Goal: Information Seeking & Learning: Learn about a topic

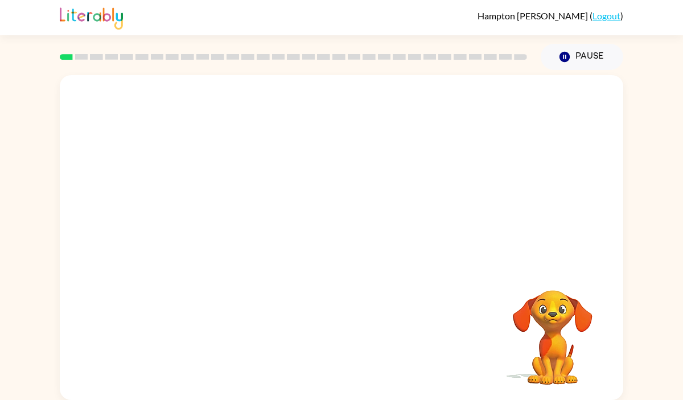
click at [220, 213] on video "Your browser must support playing .mp4 files to use Literably. Please try using…" at bounding box center [341, 170] width 563 height 191
click at [209, 213] on video "Your browser must support playing .mp4 files to use Literably. Please try using…" at bounding box center [341, 170] width 563 height 191
click at [328, 243] on div at bounding box center [341, 243] width 73 height 42
click at [328, 243] on button "button" at bounding box center [341, 243] width 73 height 42
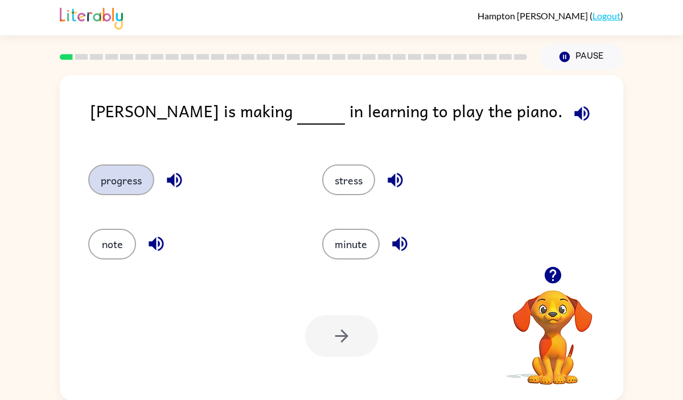
click at [138, 184] on button "progress" at bounding box center [121, 179] width 66 height 31
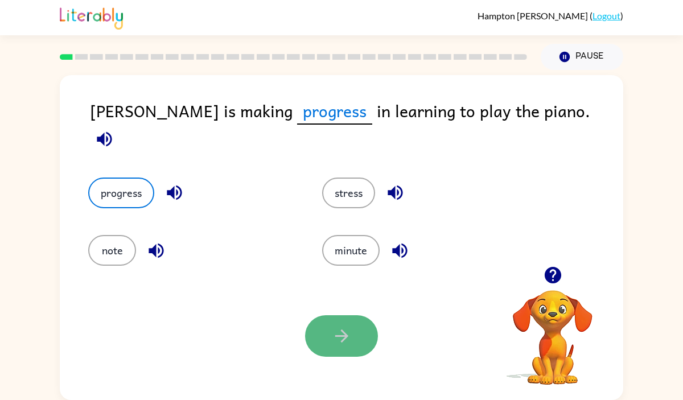
click at [327, 346] on button "button" at bounding box center [341, 336] width 73 height 42
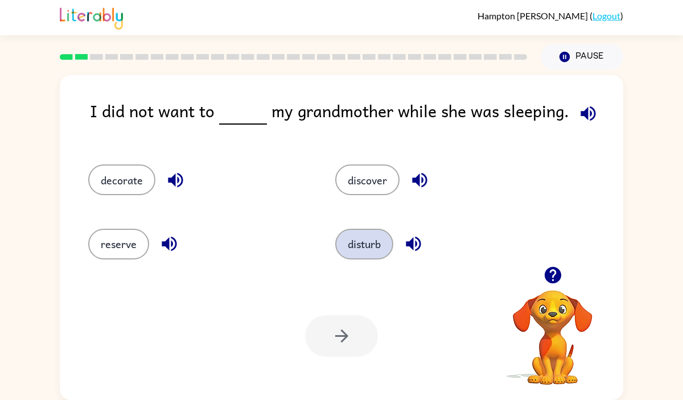
click at [365, 246] on button "disturb" at bounding box center [364, 244] width 58 height 31
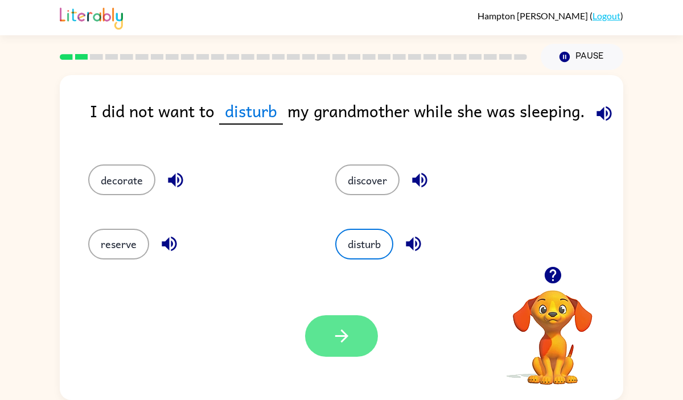
click at [362, 324] on button "button" at bounding box center [341, 336] width 73 height 42
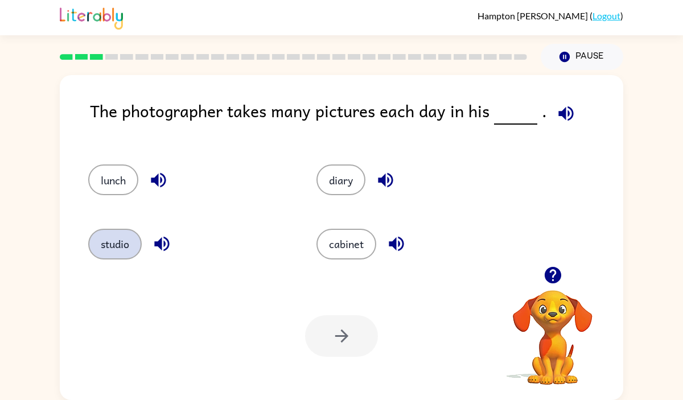
click at [131, 241] on button "studio" at bounding box center [114, 244] width 53 height 31
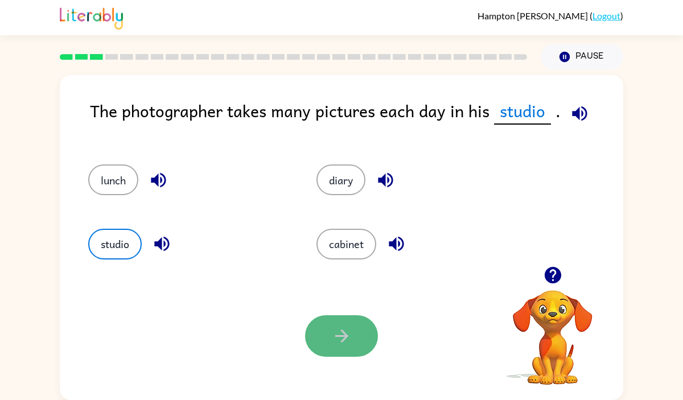
click at [315, 333] on button "button" at bounding box center [341, 336] width 73 height 42
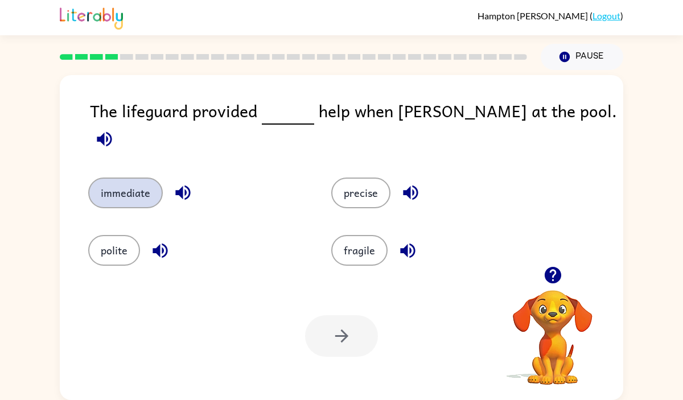
click at [123, 193] on button "immediate" at bounding box center [125, 192] width 75 height 31
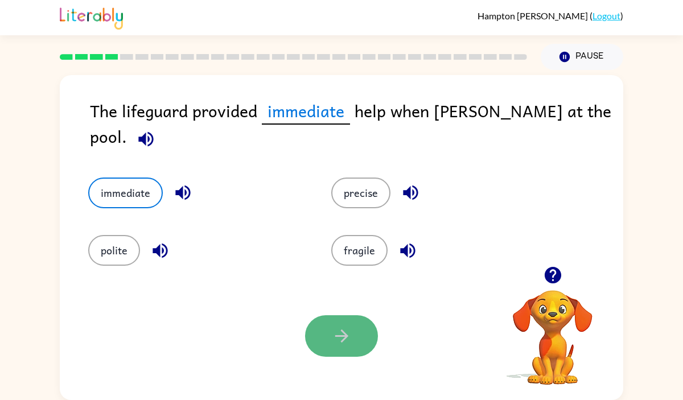
click at [311, 340] on button "button" at bounding box center [341, 336] width 73 height 42
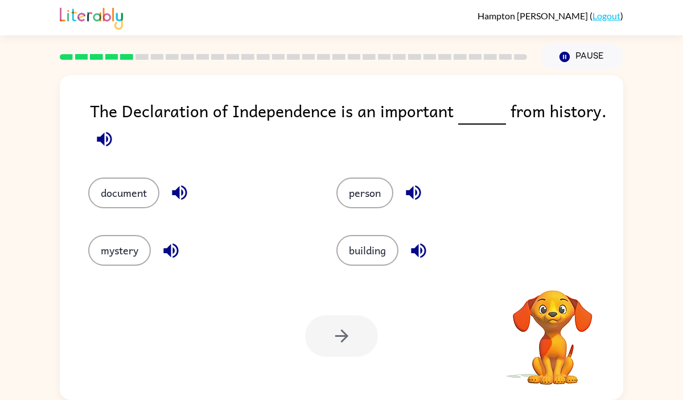
click at [323, 331] on div at bounding box center [341, 336] width 73 height 42
click at [117, 209] on div "document" at bounding box center [191, 184] width 248 height 57
click at [130, 205] on button "document" at bounding box center [123, 192] width 71 height 31
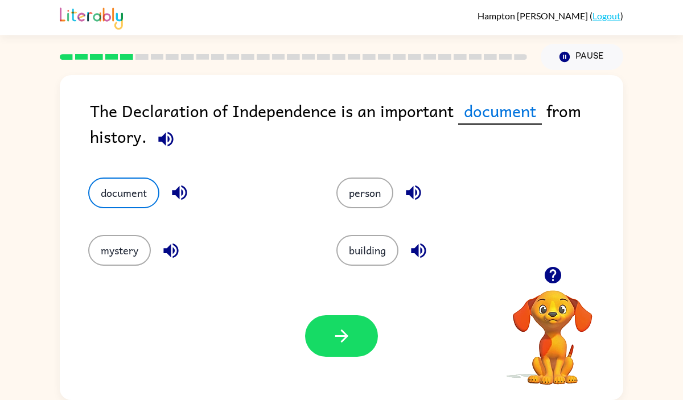
click at [369, 215] on div "building" at bounding box center [439, 241] width 248 height 57
click at [365, 200] on button "person" at bounding box center [364, 192] width 57 height 31
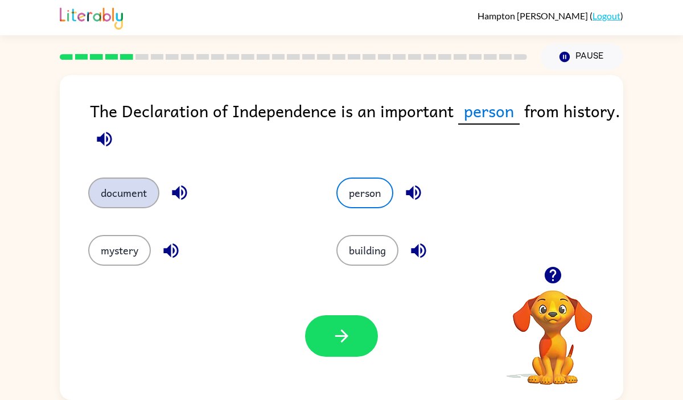
click at [137, 185] on button "document" at bounding box center [123, 192] width 71 height 31
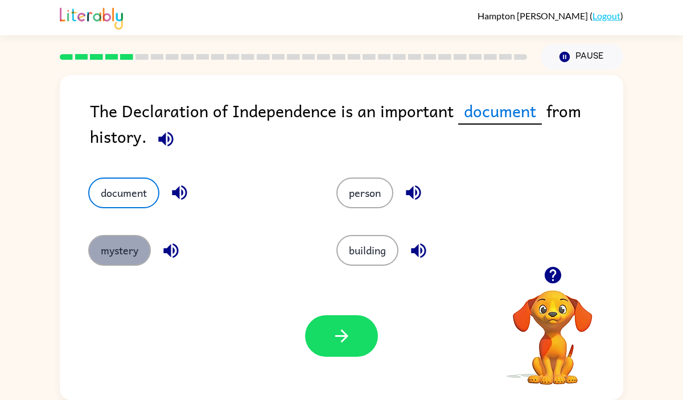
click at [141, 253] on button "mystery" at bounding box center [119, 250] width 63 height 31
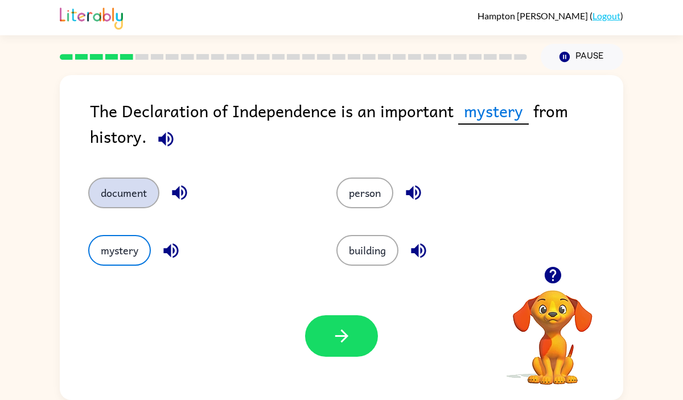
click at [116, 203] on button "document" at bounding box center [123, 192] width 71 height 31
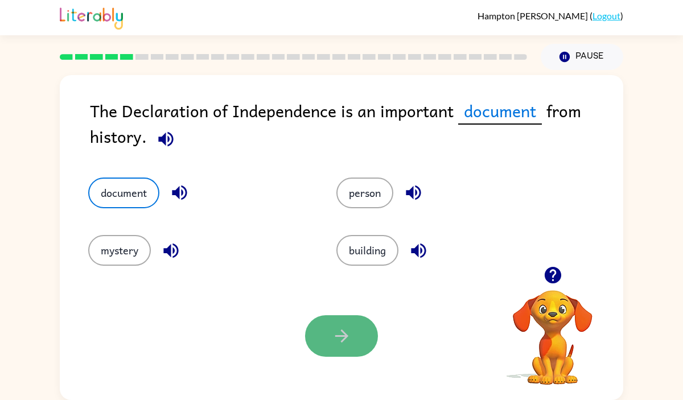
click at [325, 336] on button "button" at bounding box center [341, 336] width 73 height 42
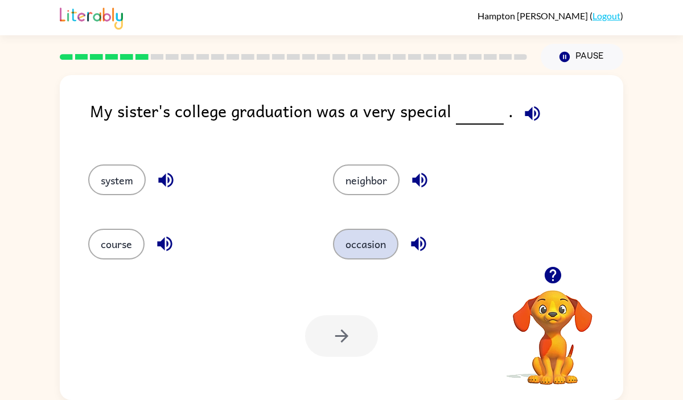
click at [353, 253] on button "occasion" at bounding box center [365, 244] width 65 height 31
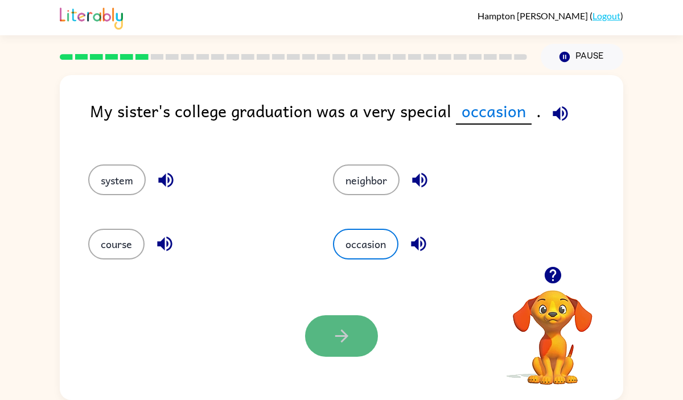
click at [332, 349] on button "button" at bounding box center [341, 336] width 73 height 42
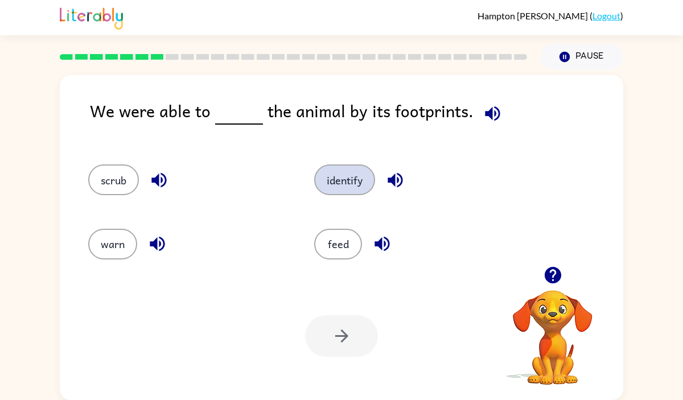
click at [345, 190] on button "identify" at bounding box center [344, 179] width 61 height 31
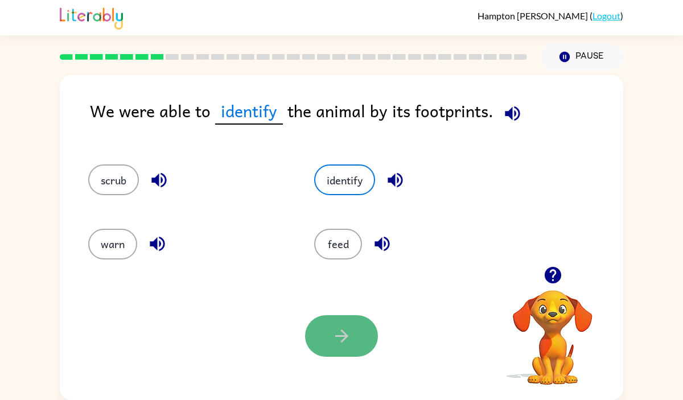
click at [338, 338] on icon "button" at bounding box center [342, 336] width 20 height 20
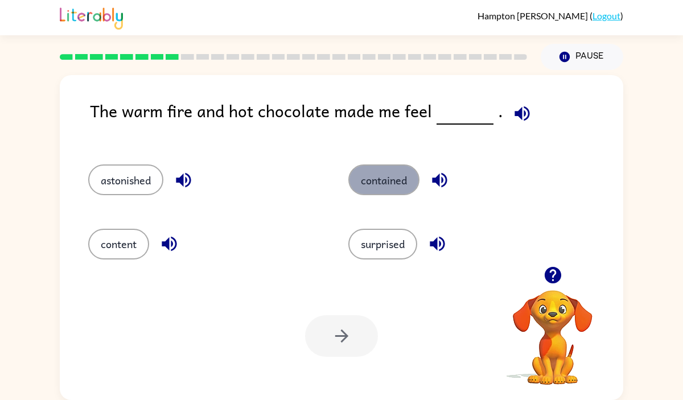
click at [382, 184] on button "contained" at bounding box center [383, 179] width 71 height 31
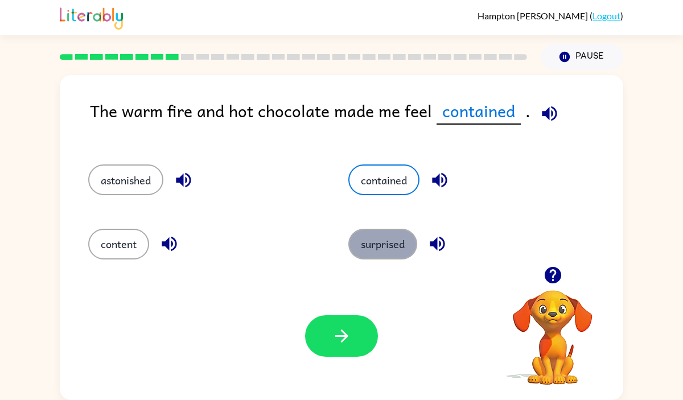
click at [400, 233] on button "surprised" at bounding box center [382, 244] width 69 height 31
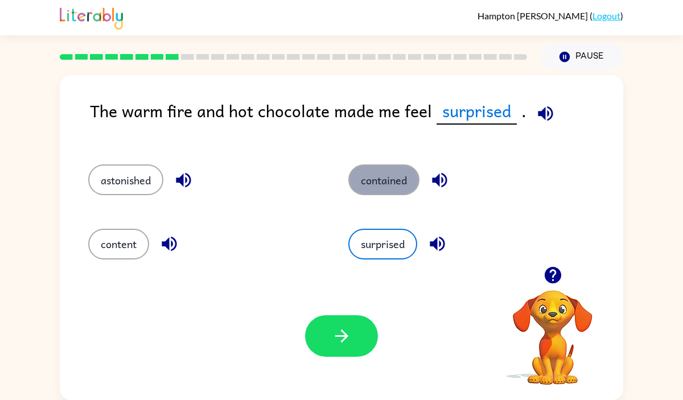
click at [383, 176] on button "contained" at bounding box center [383, 179] width 71 height 31
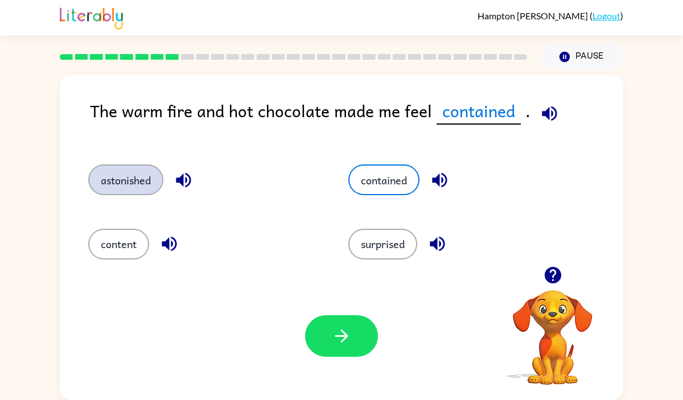
click at [147, 189] on button "astonished" at bounding box center [125, 179] width 75 height 31
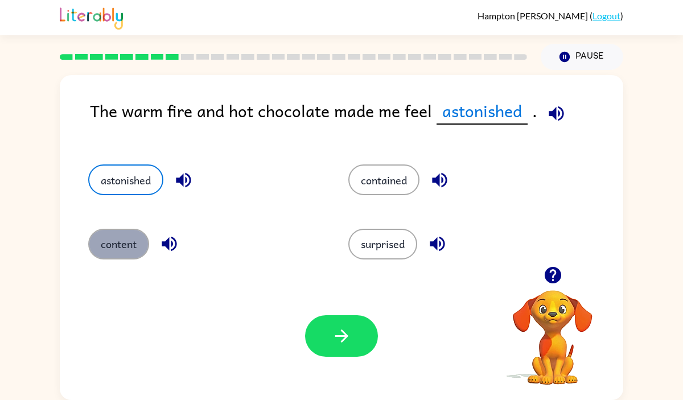
click at [121, 252] on button "content" at bounding box center [118, 244] width 61 height 31
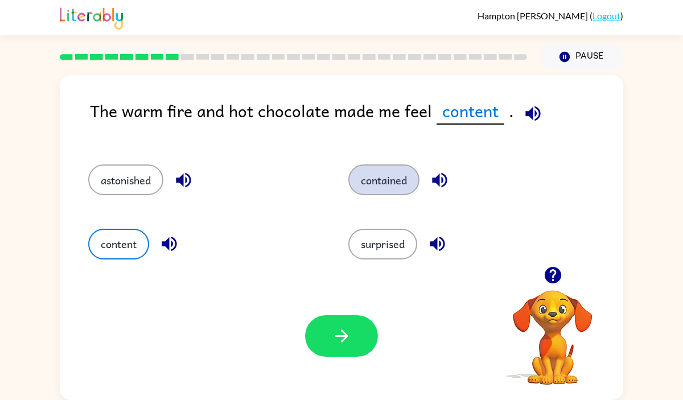
click at [399, 180] on button "contained" at bounding box center [383, 179] width 71 height 31
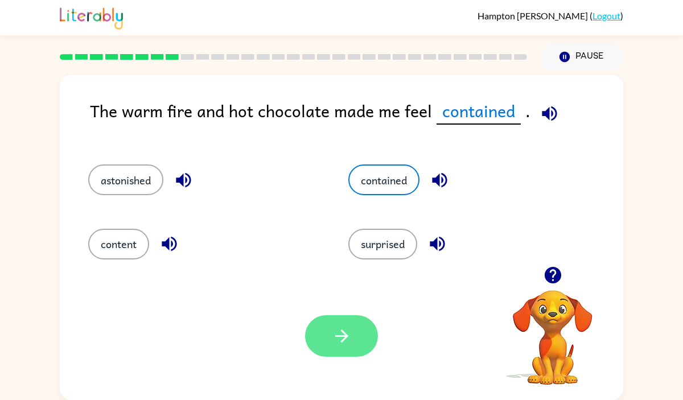
click at [320, 337] on button "button" at bounding box center [341, 336] width 73 height 42
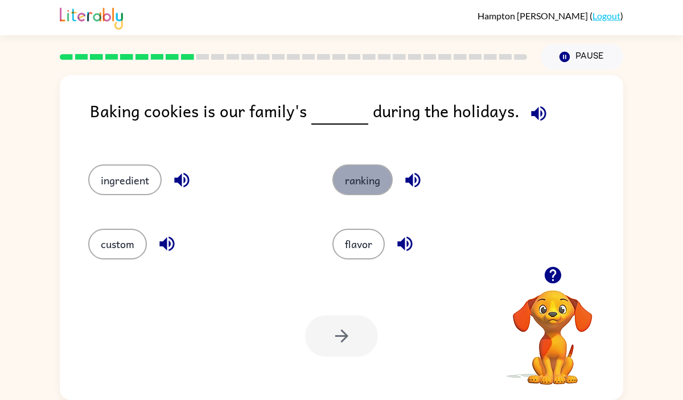
click at [363, 191] on button "ranking" at bounding box center [362, 179] width 60 height 31
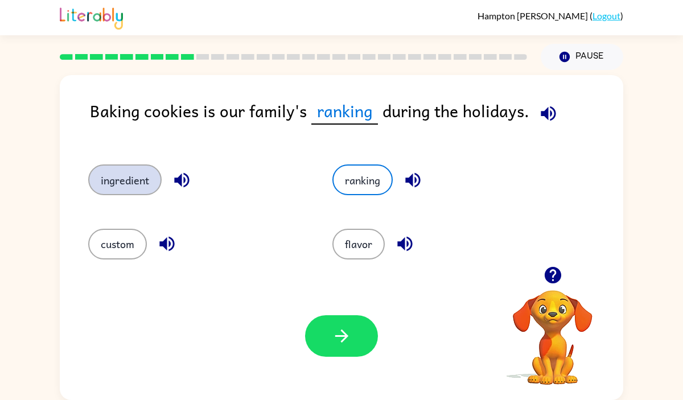
click at [122, 177] on button "ingredient" at bounding box center [124, 179] width 73 height 31
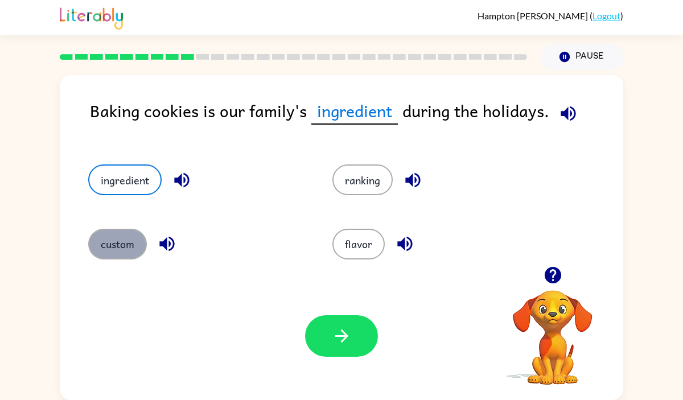
click at [128, 245] on button "custom" at bounding box center [117, 244] width 59 height 31
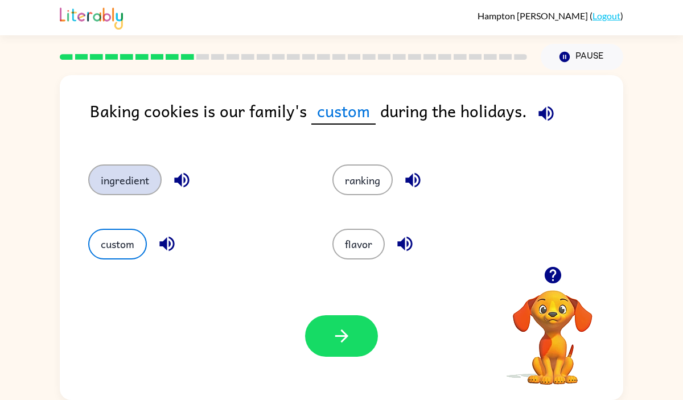
click at [155, 173] on button "ingredient" at bounding box center [124, 179] width 73 height 31
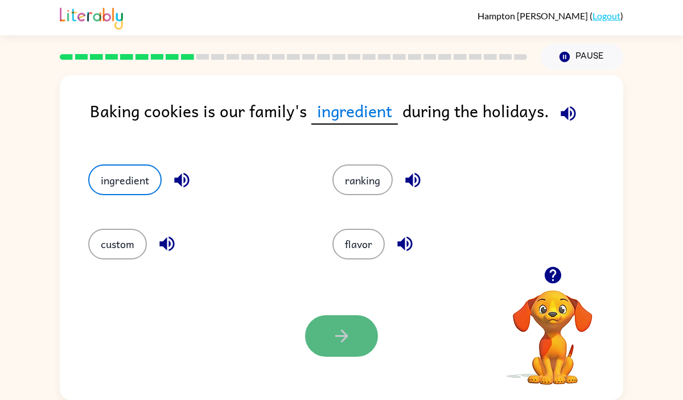
click at [345, 344] on icon "button" at bounding box center [342, 336] width 20 height 20
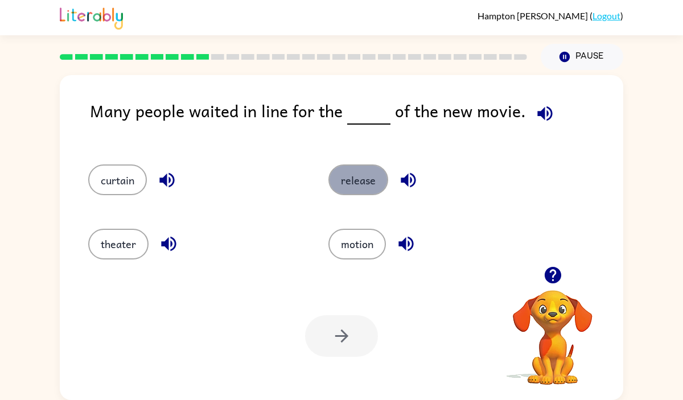
click at [353, 183] on button "release" at bounding box center [358, 179] width 60 height 31
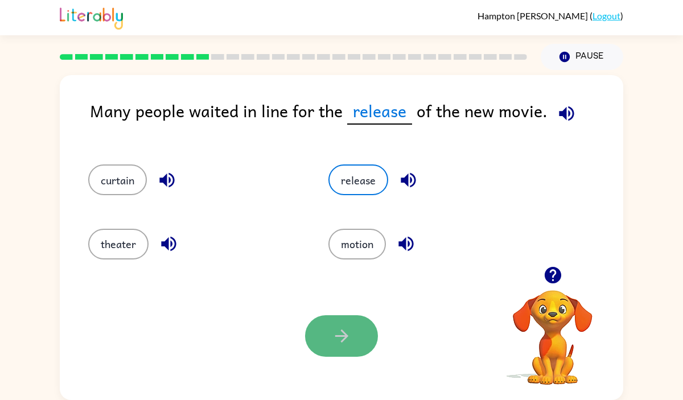
click at [352, 351] on button "button" at bounding box center [341, 336] width 73 height 42
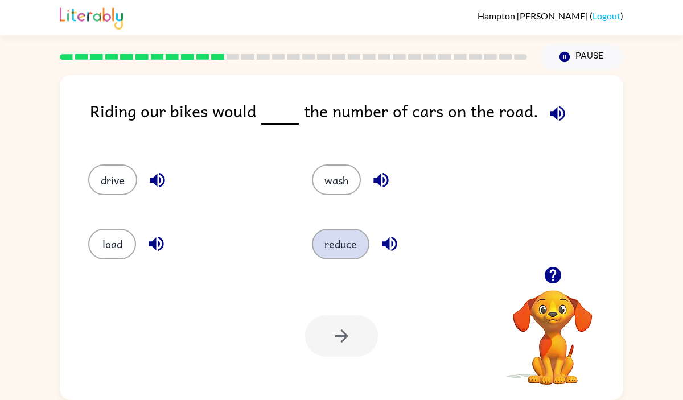
click at [350, 244] on button "reduce" at bounding box center [340, 244] width 57 height 31
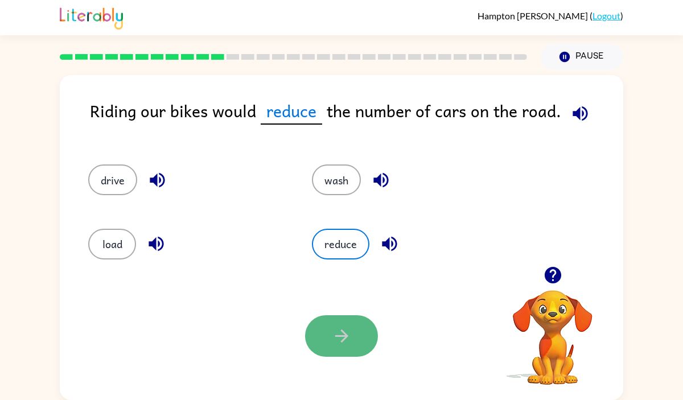
click at [336, 349] on button "button" at bounding box center [341, 336] width 73 height 42
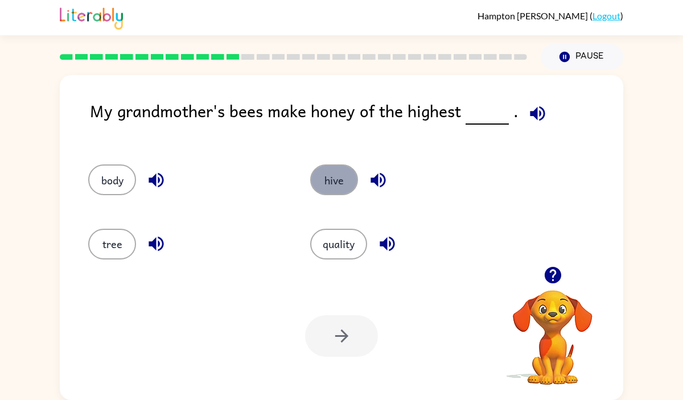
click at [341, 165] on button "hive" at bounding box center [334, 179] width 48 height 31
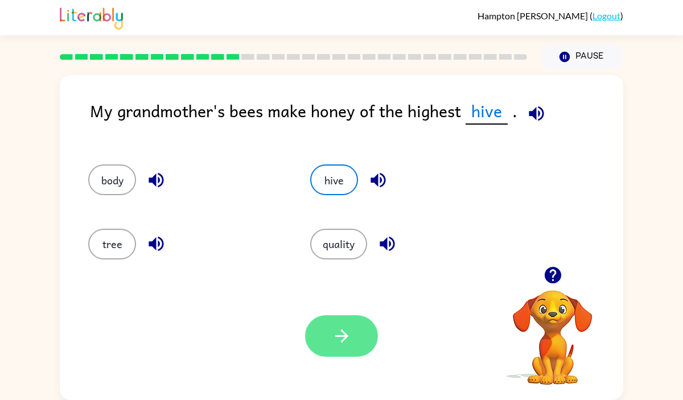
click at [365, 336] on button "button" at bounding box center [341, 336] width 73 height 42
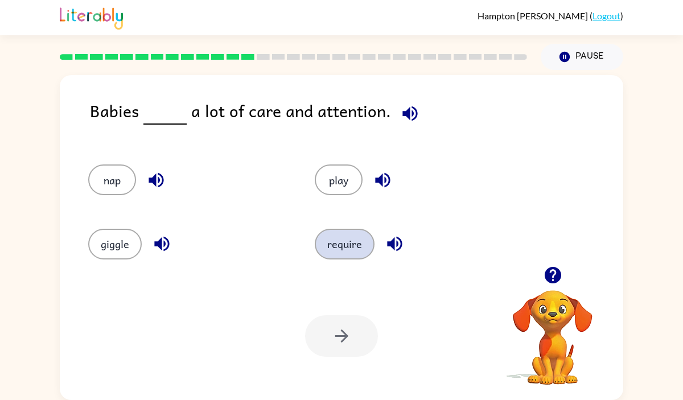
click at [323, 243] on button "require" at bounding box center [345, 244] width 60 height 31
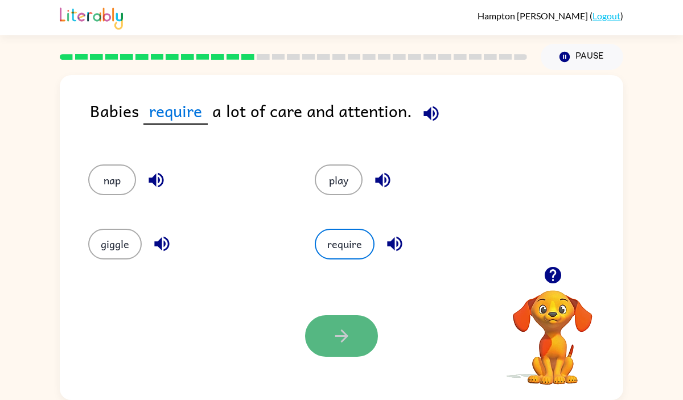
click at [357, 352] on button "button" at bounding box center [341, 336] width 73 height 42
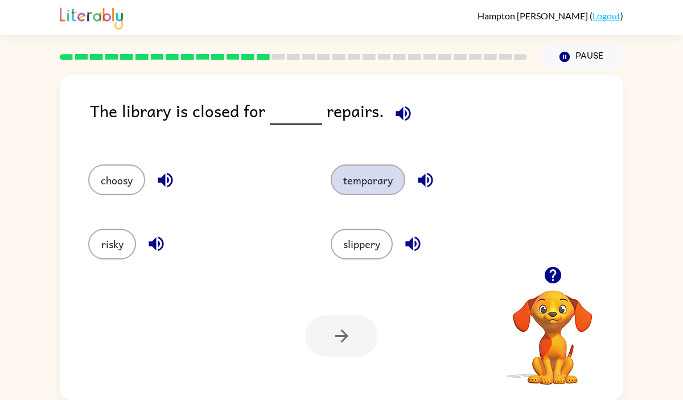
click at [363, 172] on button "temporary" at bounding box center [367, 179] width 75 height 31
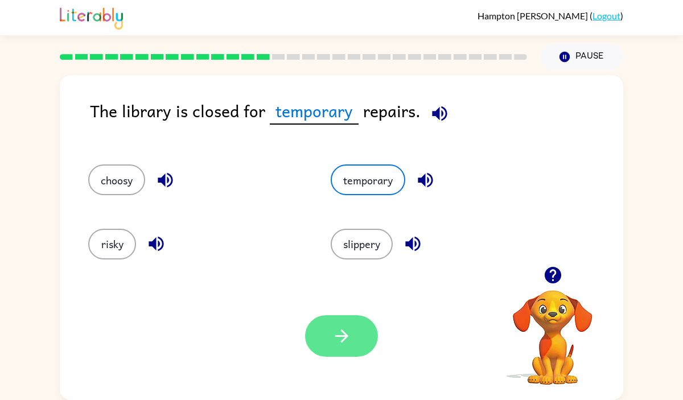
click at [345, 333] on icon "button" at bounding box center [340, 335] width 13 height 13
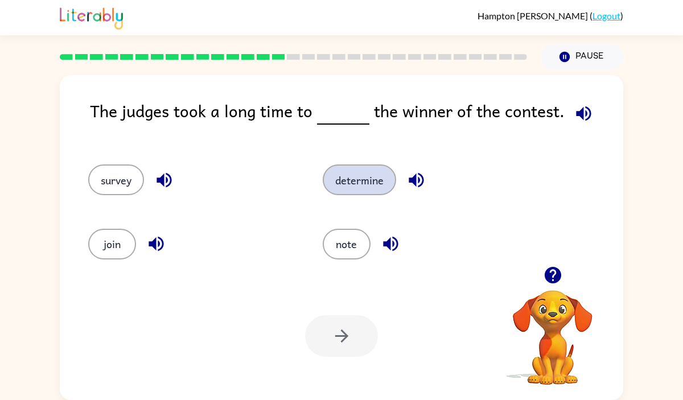
click at [329, 177] on button "determine" at bounding box center [359, 179] width 73 height 31
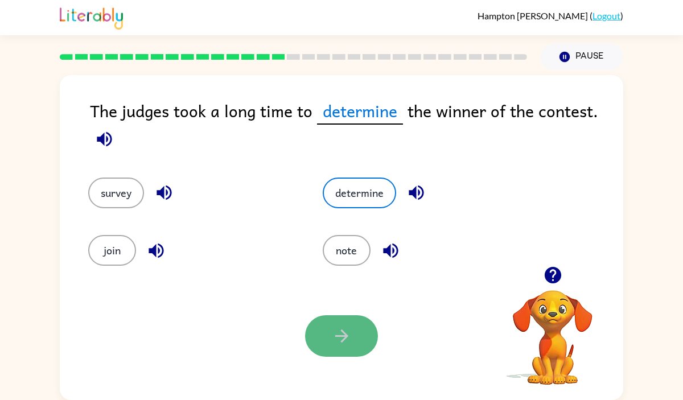
click at [358, 338] on button "button" at bounding box center [341, 336] width 73 height 42
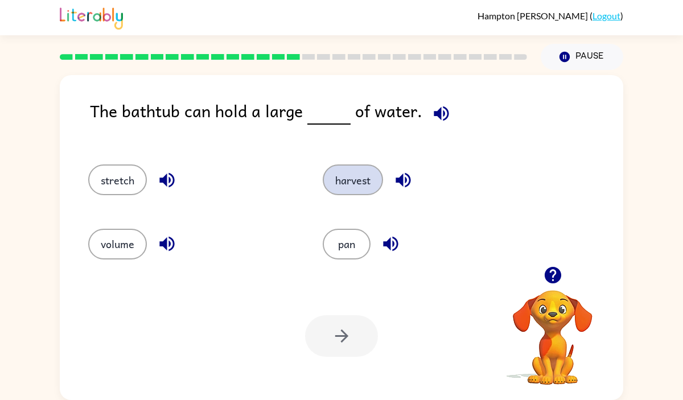
click at [368, 186] on button "harvest" at bounding box center [353, 179] width 60 height 31
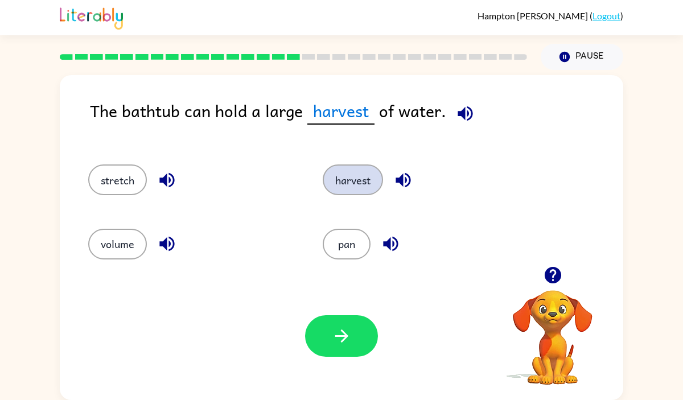
click at [368, 186] on button "harvest" at bounding box center [353, 179] width 60 height 31
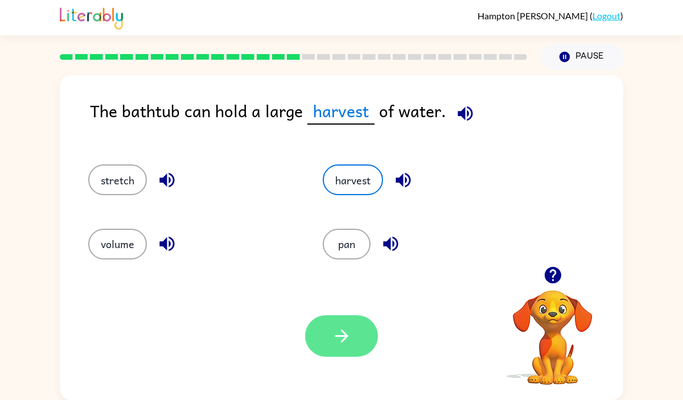
click at [356, 341] on button "button" at bounding box center [341, 336] width 73 height 42
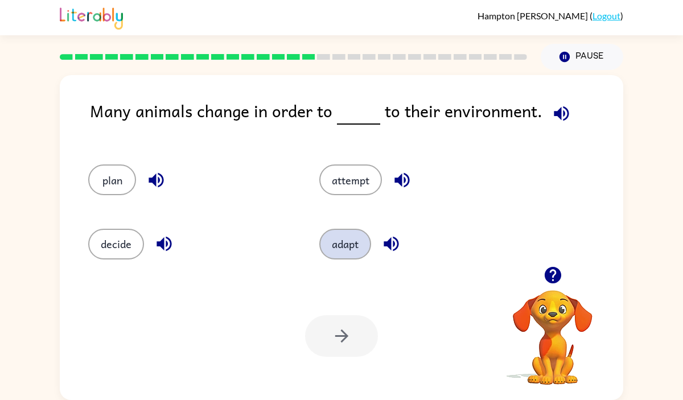
click at [344, 240] on button "adapt" at bounding box center [345, 244] width 52 height 31
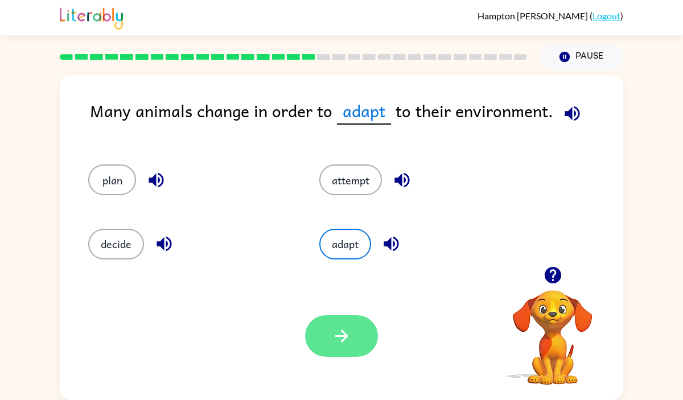
click at [328, 340] on button "button" at bounding box center [341, 336] width 73 height 42
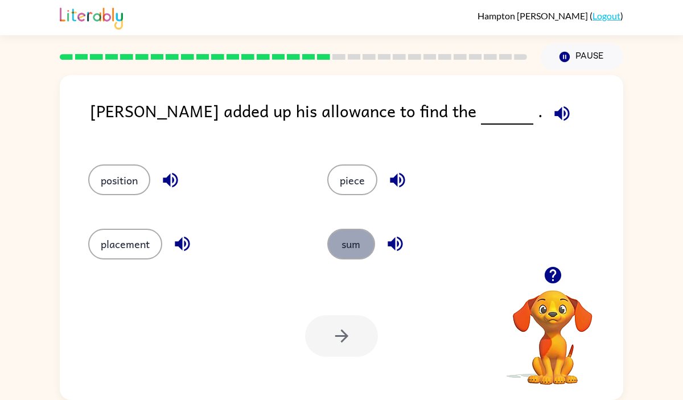
click at [349, 247] on button "sum" at bounding box center [351, 244] width 48 height 31
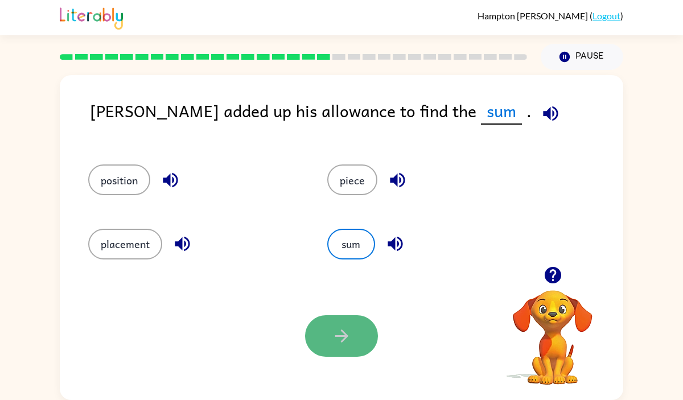
click at [352, 316] on button "button" at bounding box center [341, 336] width 73 height 42
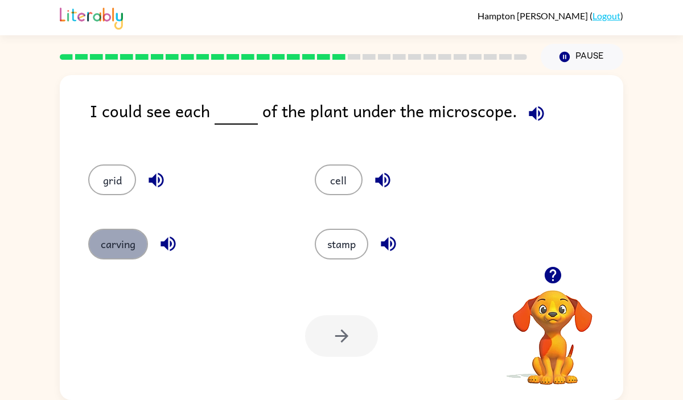
click at [128, 258] on button "carving" at bounding box center [118, 244] width 60 height 31
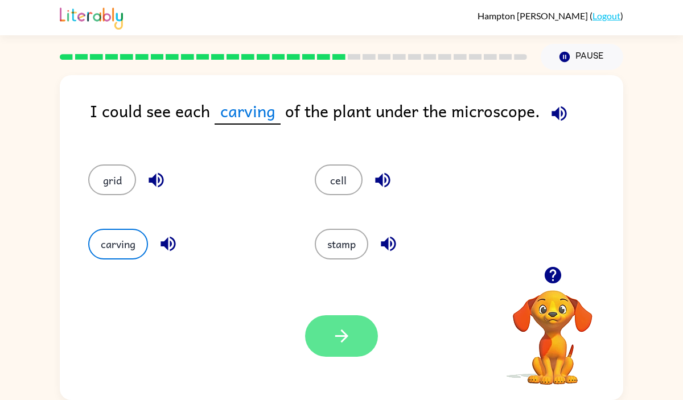
click at [319, 338] on button "button" at bounding box center [341, 336] width 73 height 42
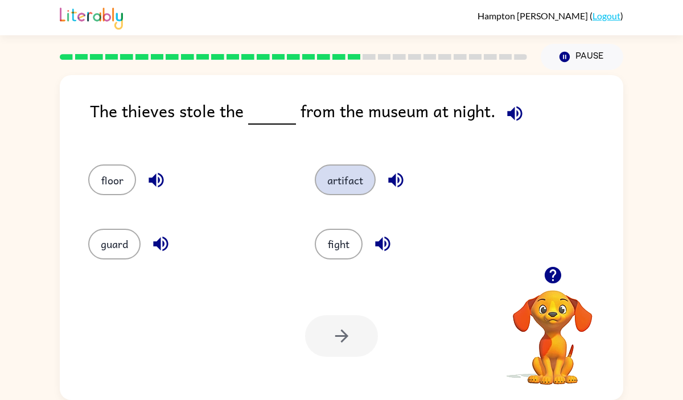
click at [334, 177] on button "artifact" at bounding box center [345, 179] width 61 height 31
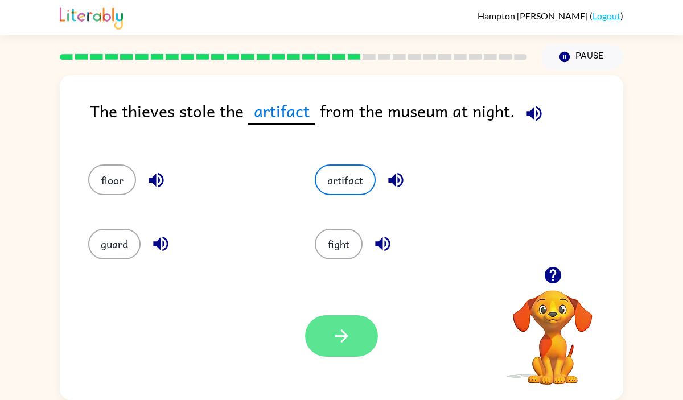
click at [337, 346] on button "button" at bounding box center [341, 336] width 73 height 42
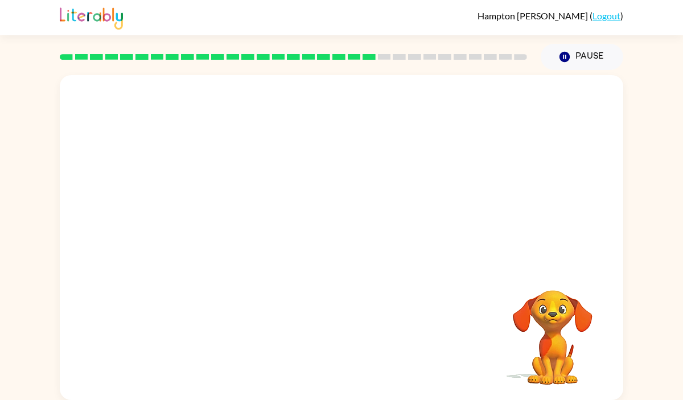
click at [267, 226] on video "Your browser must support playing .mp4 files to use Literably. Please try using…" at bounding box center [341, 170] width 563 height 191
click at [240, 228] on video "Your browser must support playing .mp4 files to use Literably. Please try using…" at bounding box center [341, 170] width 563 height 191
click at [341, 238] on div at bounding box center [341, 243] width 73 height 42
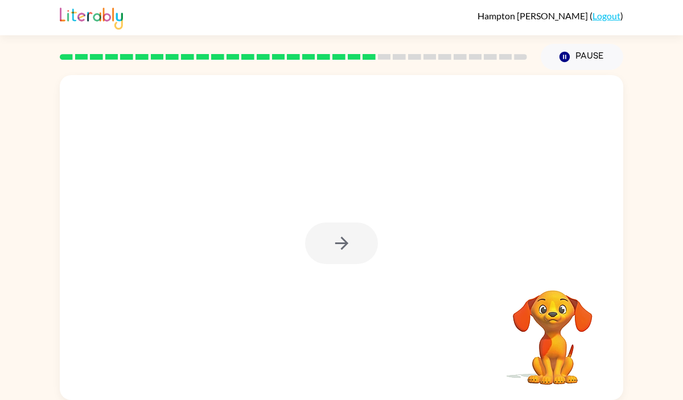
click at [341, 238] on div at bounding box center [341, 243] width 73 height 42
click at [328, 239] on button "button" at bounding box center [341, 243] width 73 height 42
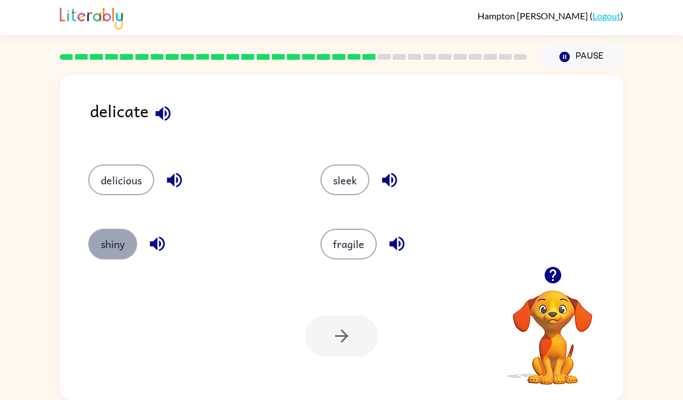
click at [116, 247] on button "shiny" at bounding box center [112, 244] width 49 height 31
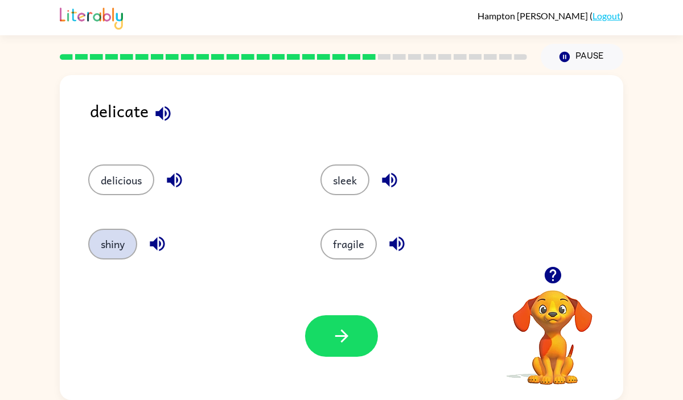
click at [121, 250] on button "shiny" at bounding box center [112, 244] width 49 height 31
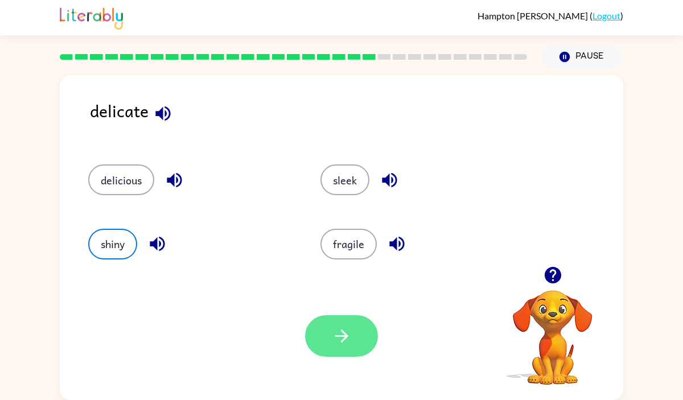
click at [345, 348] on button "button" at bounding box center [341, 336] width 73 height 42
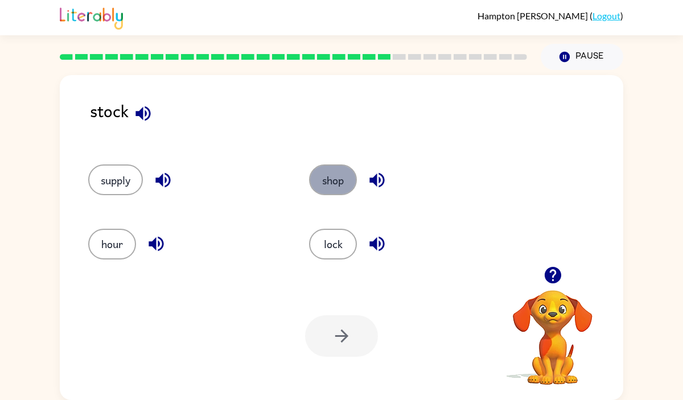
click at [335, 180] on button "shop" at bounding box center [333, 179] width 48 height 31
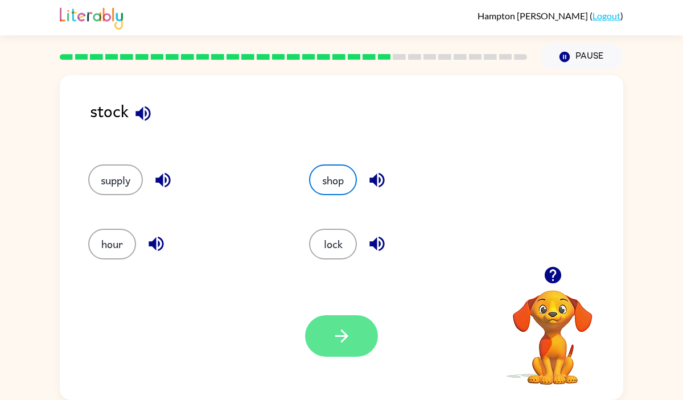
click at [312, 332] on button "button" at bounding box center [341, 336] width 73 height 42
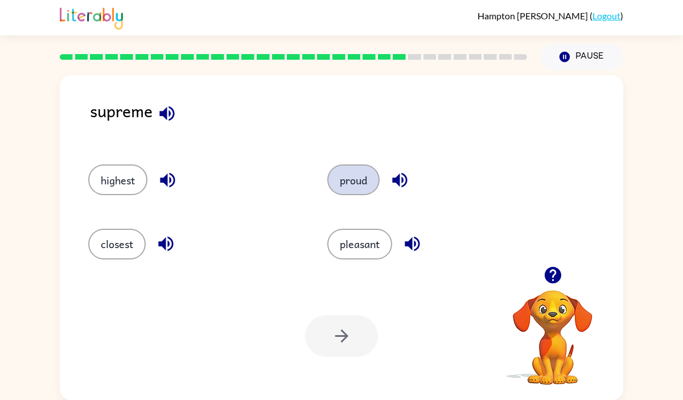
click at [363, 171] on button "proud" at bounding box center [353, 179] width 52 height 31
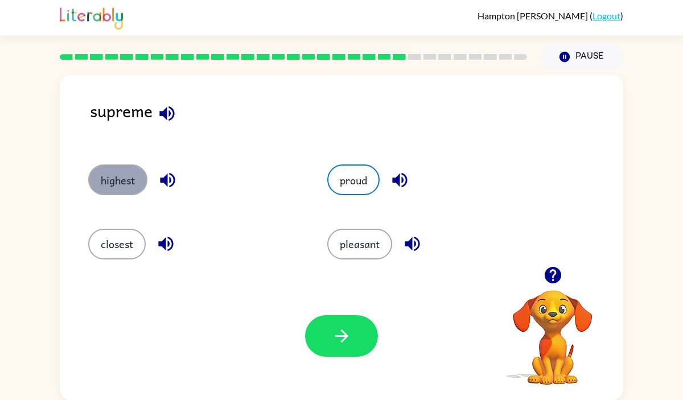
click at [100, 178] on button "highest" at bounding box center [117, 179] width 59 height 31
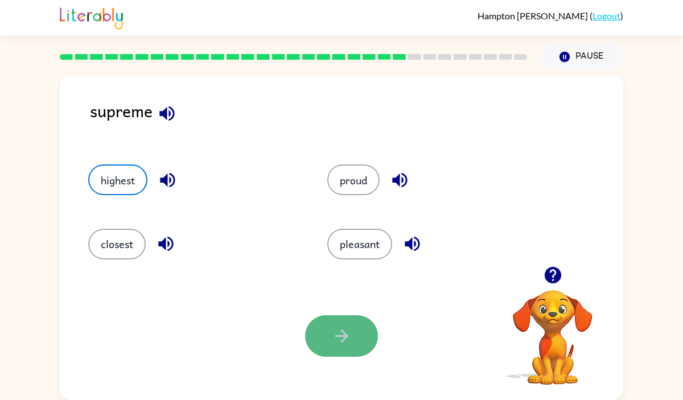
click at [337, 354] on button "button" at bounding box center [341, 336] width 73 height 42
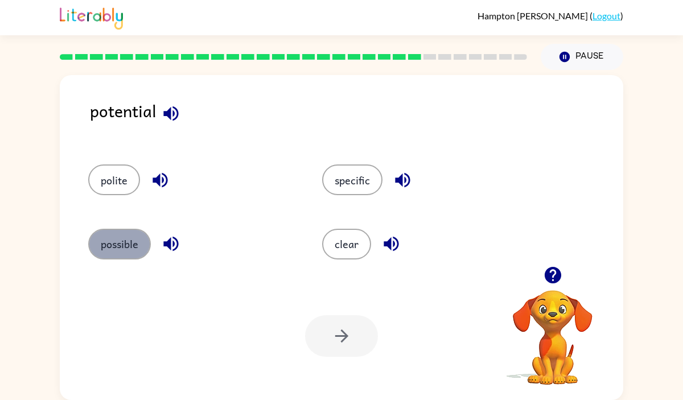
click at [110, 255] on button "possible" at bounding box center [119, 244] width 63 height 31
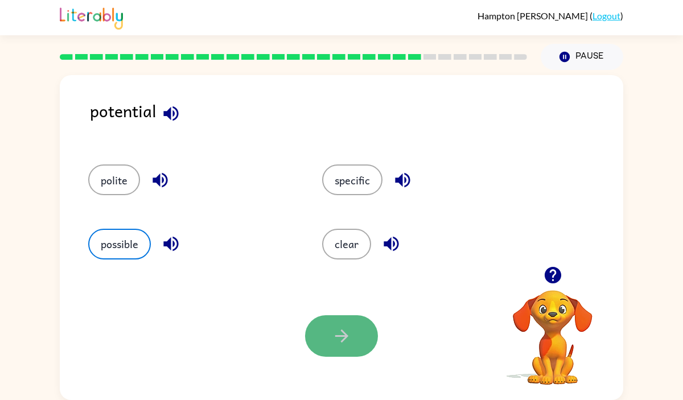
click at [335, 333] on icon "button" at bounding box center [342, 336] width 20 height 20
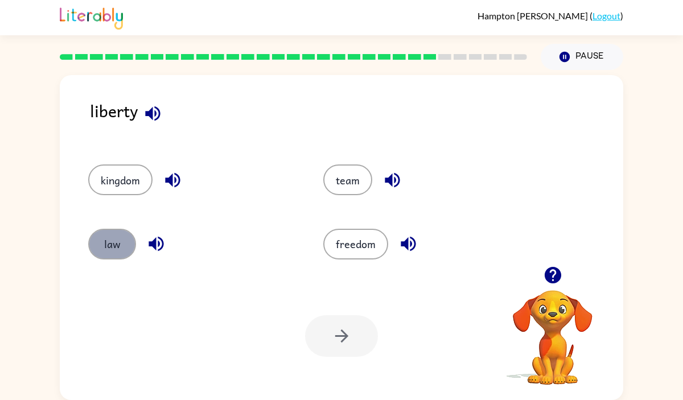
click at [122, 258] on button "law" at bounding box center [112, 244] width 48 height 31
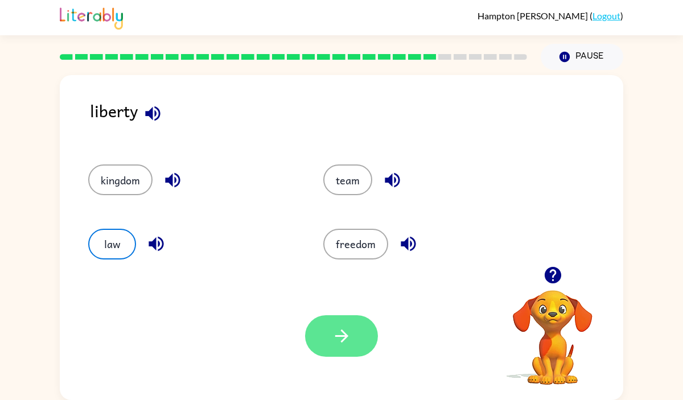
click at [327, 337] on button "button" at bounding box center [341, 336] width 73 height 42
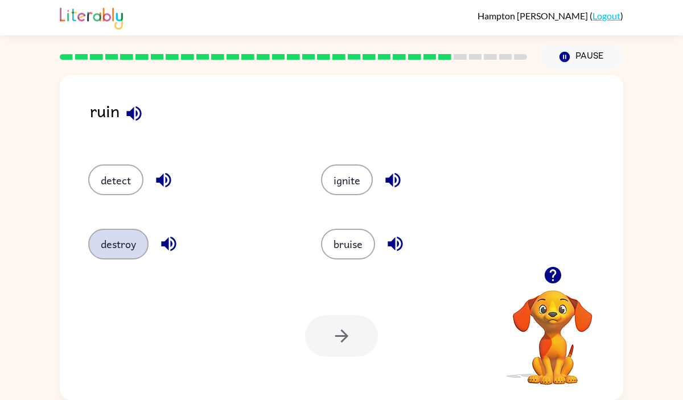
click at [134, 246] on button "destroy" at bounding box center [118, 244] width 60 height 31
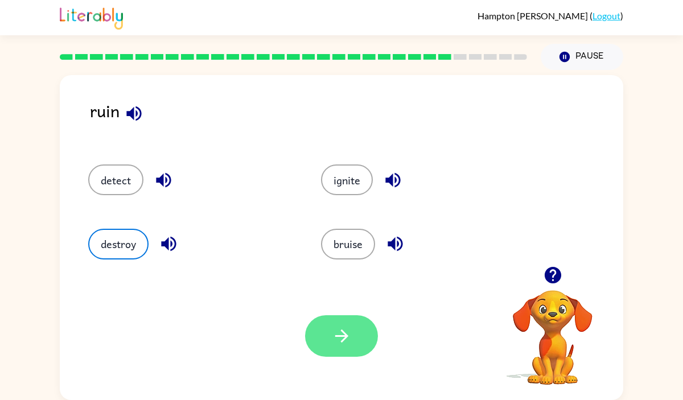
click at [336, 336] on icon "button" at bounding box center [340, 335] width 13 height 13
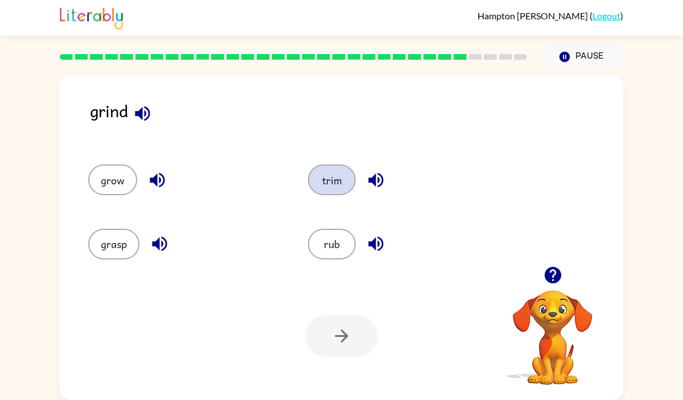
click at [311, 179] on button "trim" at bounding box center [332, 179] width 48 height 31
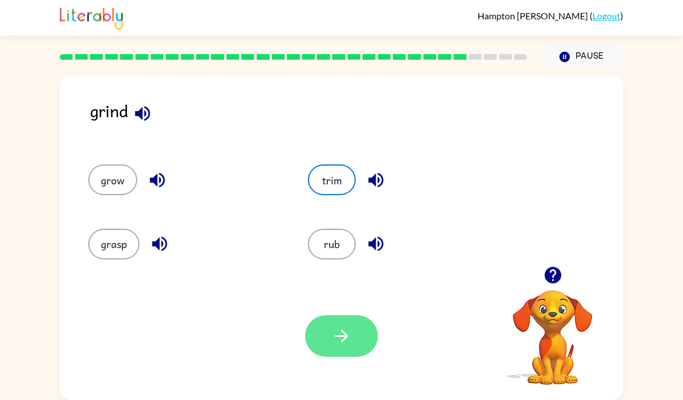
click at [313, 346] on button "button" at bounding box center [341, 336] width 73 height 42
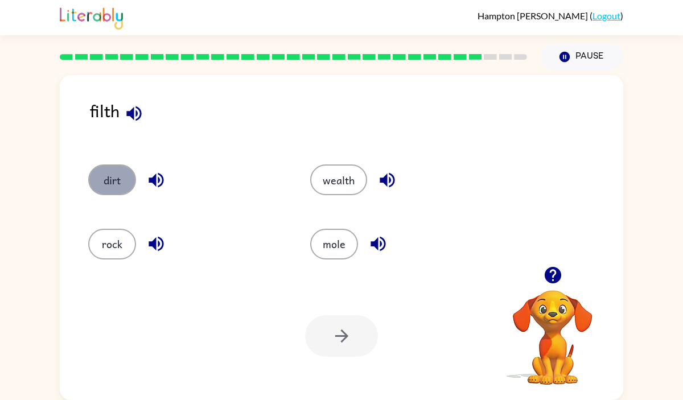
click at [103, 168] on button "dirt" at bounding box center [112, 179] width 48 height 31
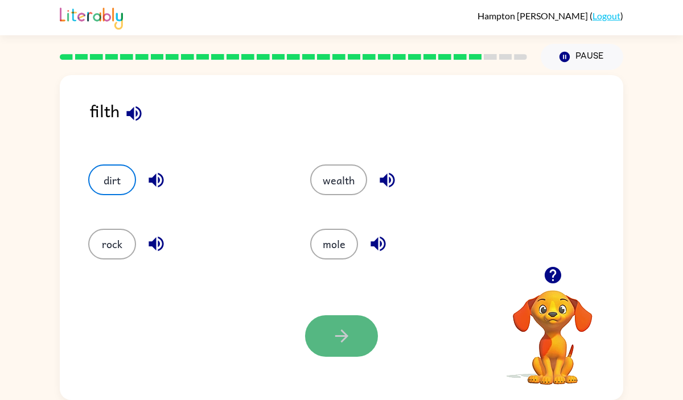
click at [345, 338] on icon "button" at bounding box center [340, 335] width 13 height 13
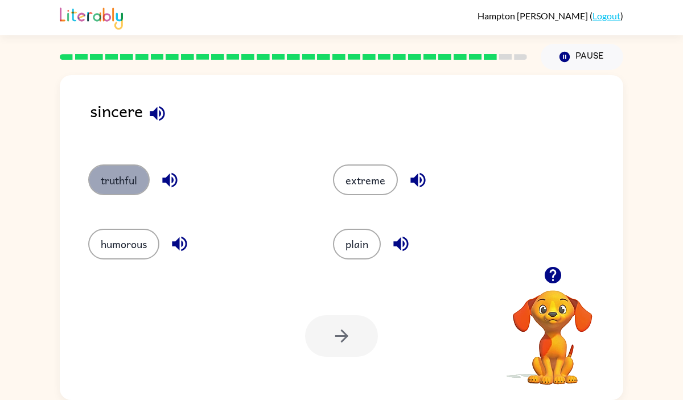
click at [109, 177] on button "truthful" at bounding box center [118, 179] width 61 height 31
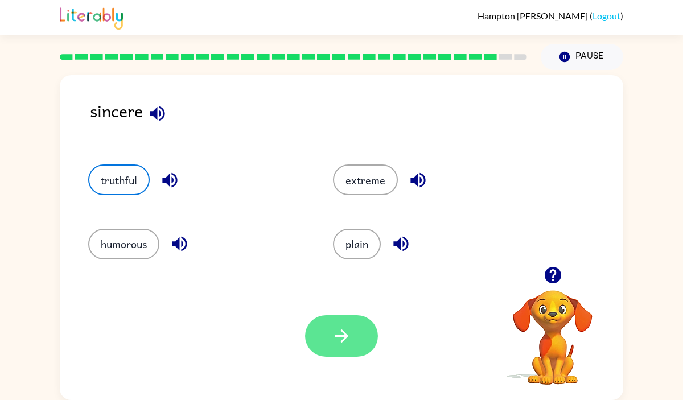
click at [341, 345] on icon "button" at bounding box center [342, 336] width 20 height 20
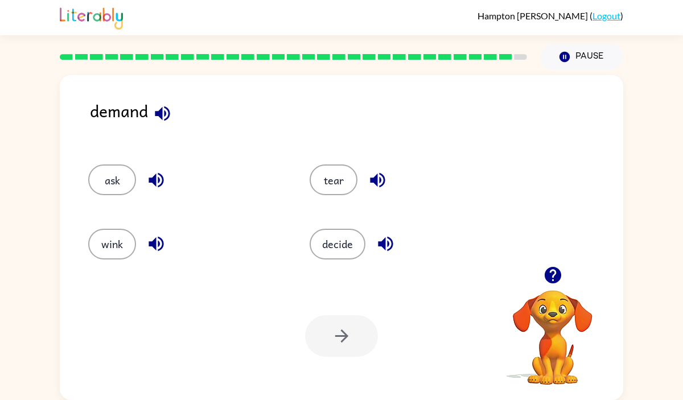
click at [101, 163] on div "ask" at bounding box center [177, 175] width 221 height 64
click at [104, 170] on button "ask" at bounding box center [112, 179] width 48 height 31
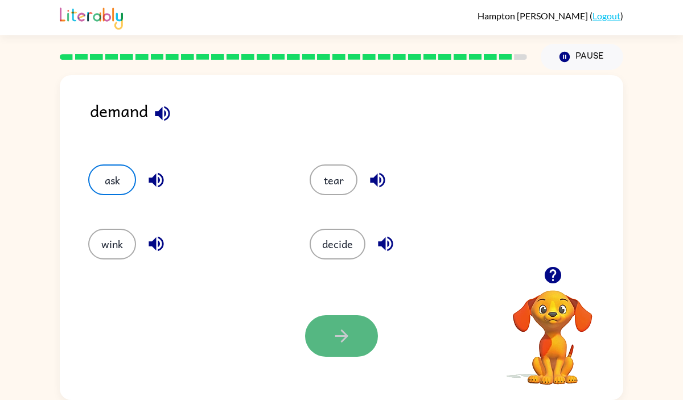
click at [329, 334] on button "button" at bounding box center [341, 336] width 73 height 42
